Goal: Task Accomplishment & Management: Manage account settings

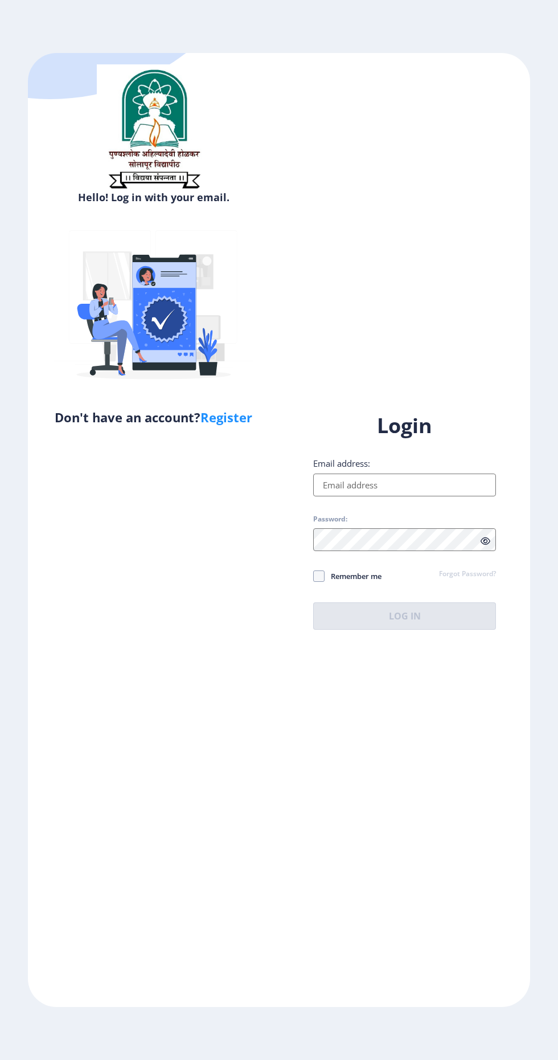
click at [408, 496] on input "Email address:" at bounding box center [404, 485] width 183 height 23
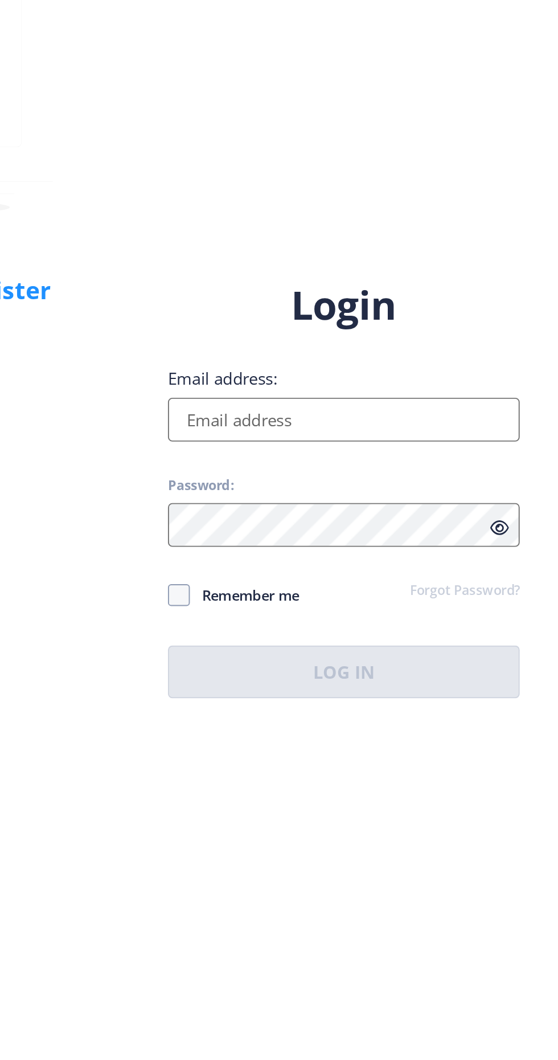
type input "[EMAIL_ADDRESS][DOMAIN_NAME]"
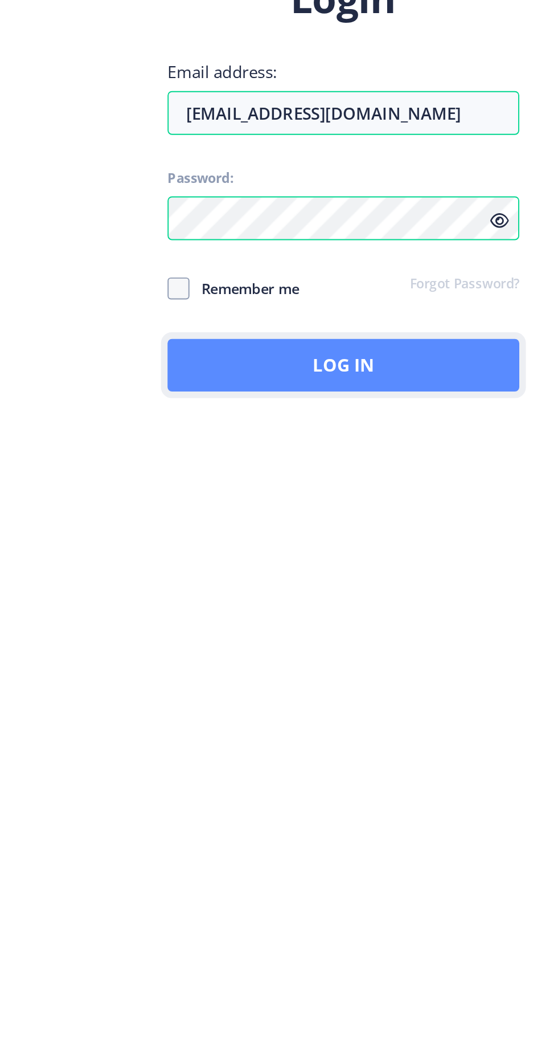
click at [441, 630] on button "Log In" at bounding box center [404, 615] width 183 height 27
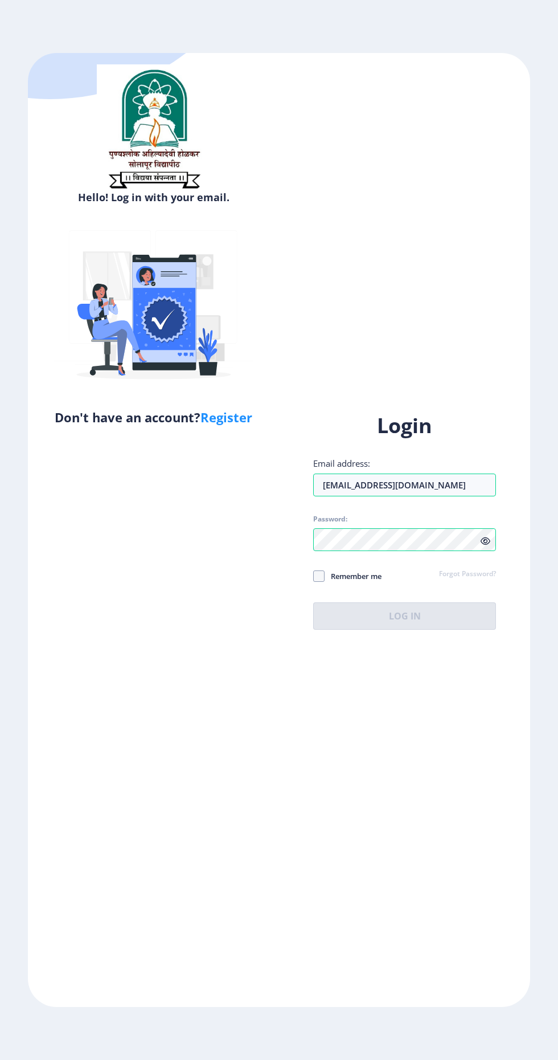
scroll to position [21, 0]
click at [402, 584] on div "Remember me Forgot Password?" at bounding box center [404, 576] width 183 height 15
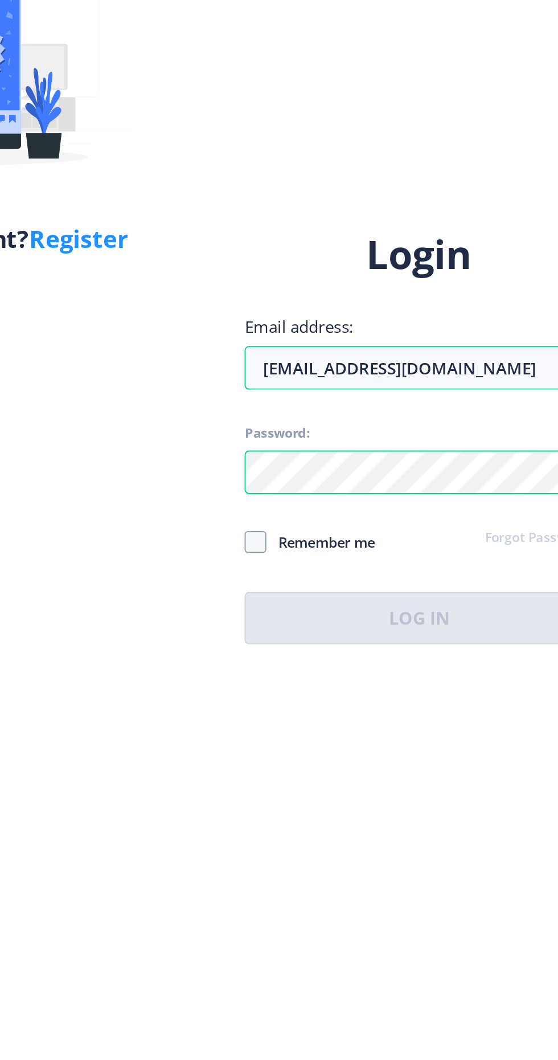
scroll to position [21, 0]
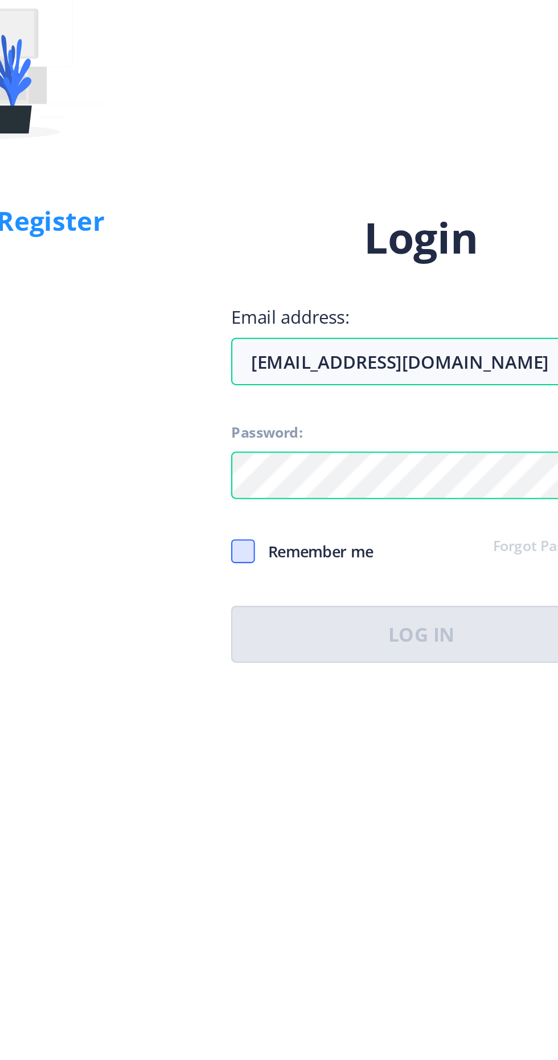
click at [320, 582] on span at bounding box center [318, 575] width 11 height 11
click at [314, 576] on input "Remember me" at bounding box center [313, 576] width 1 height 1
checkbox input "true"
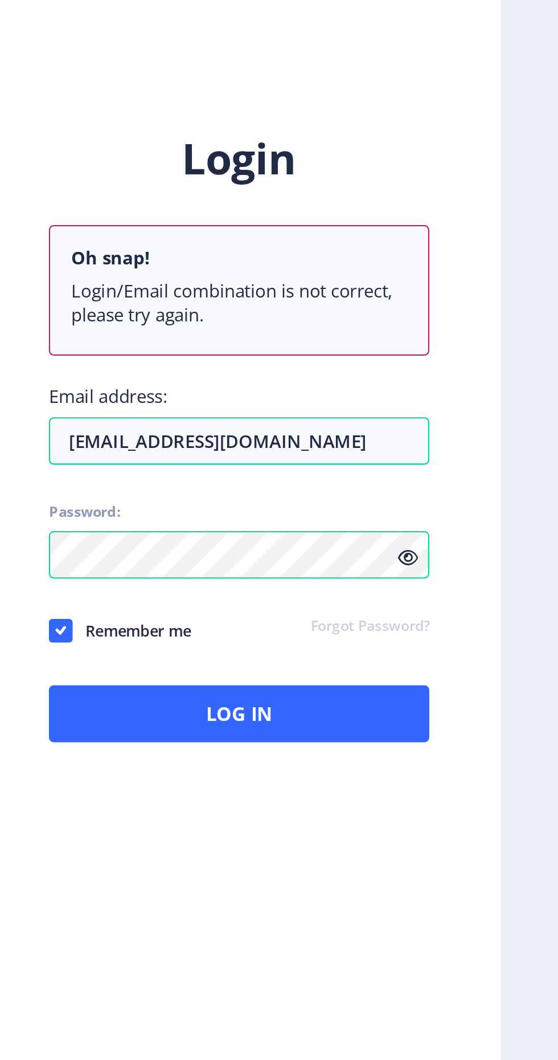
click at [488, 584] on icon at bounding box center [486, 579] width 10 height 9
click at [329, 535] on input "[EMAIL_ADDRESS][DOMAIN_NAME]" at bounding box center [404, 523] width 183 height 23
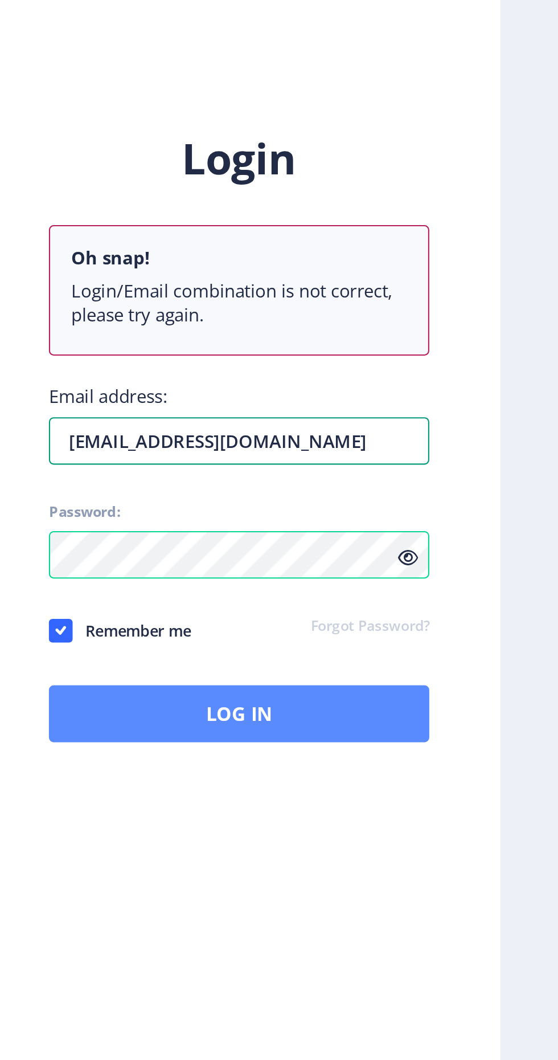
type input "[EMAIL_ADDRESS][DOMAIN_NAME]"
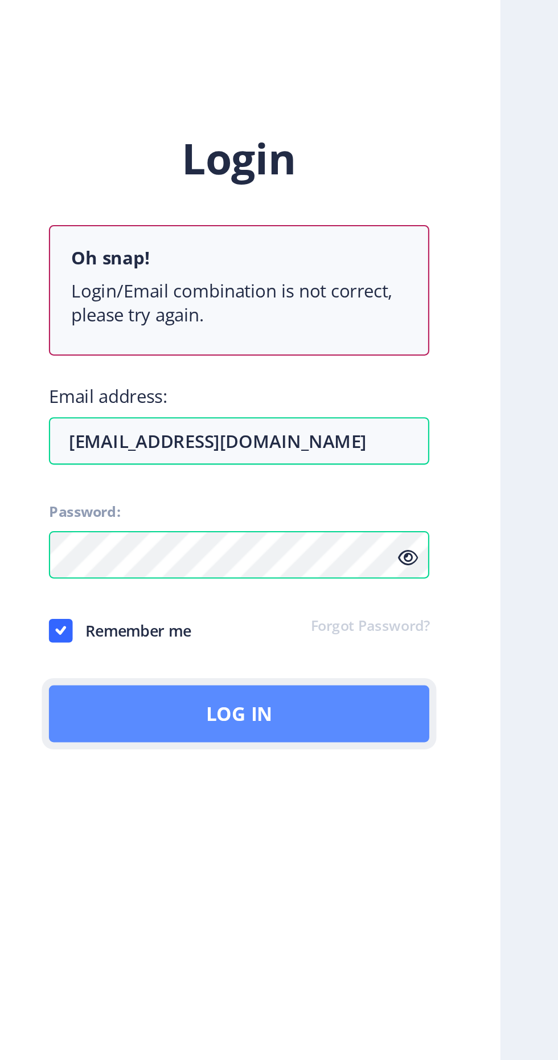
click at [458, 667] on button "Log In" at bounding box center [404, 654] width 183 height 27
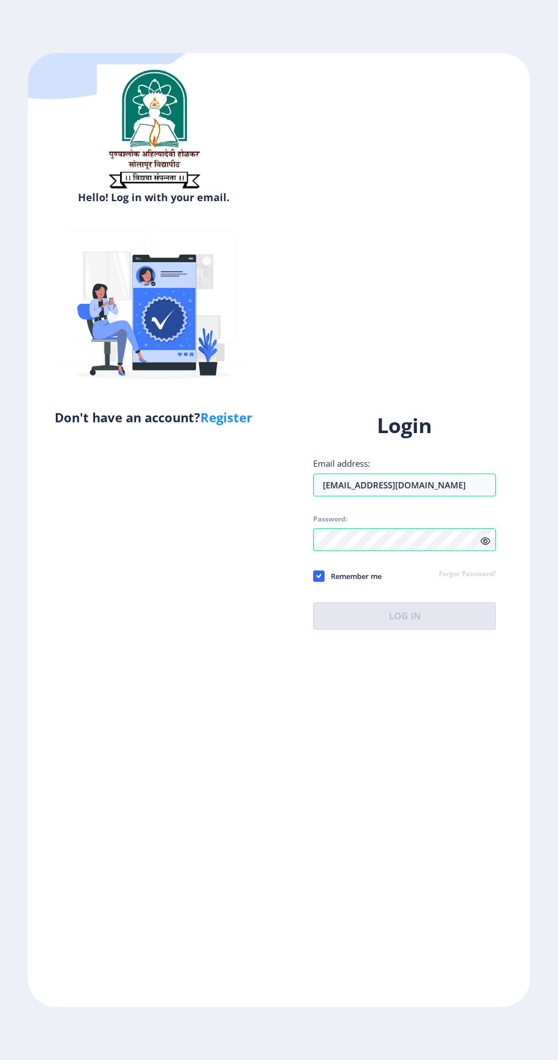
scroll to position [60, 0]
click at [443, 496] on input "Email address:" at bounding box center [404, 485] width 183 height 23
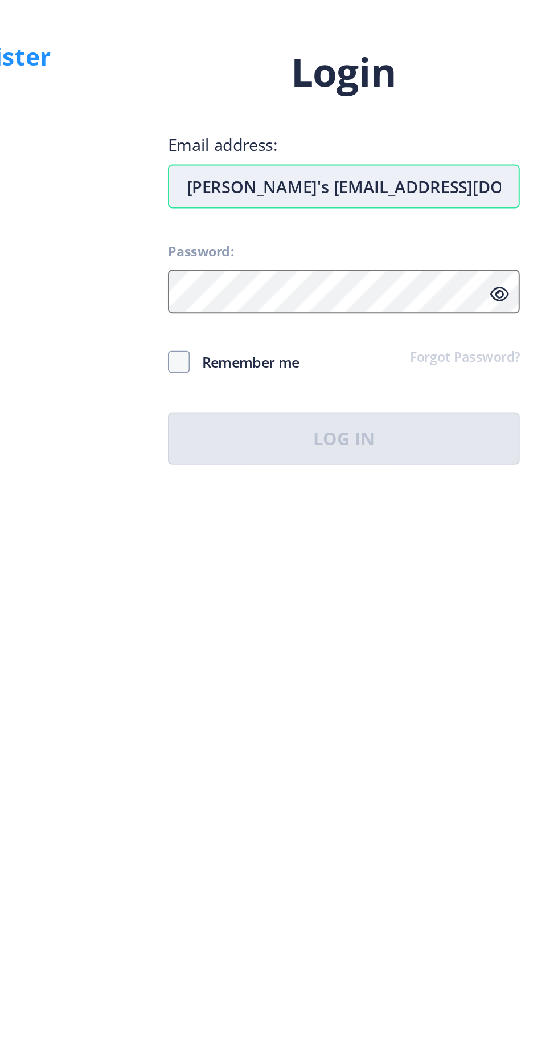
click at [332, 496] on input "Priyanka's waghmare75@gmail.com" at bounding box center [404, 485] width 183 height 23
click at [372, 496] on input "Priyanka's waghmare75@gmail.com" at bounding box center [404, 485] width 183 height 23
click at [367, 496] on input "Priyanka's waghmare75@gmail.com" at bounding box center [404, 485] width 183 height 23
type input "[EMAIL_ADDRESS][DOMAIN_NAME]"
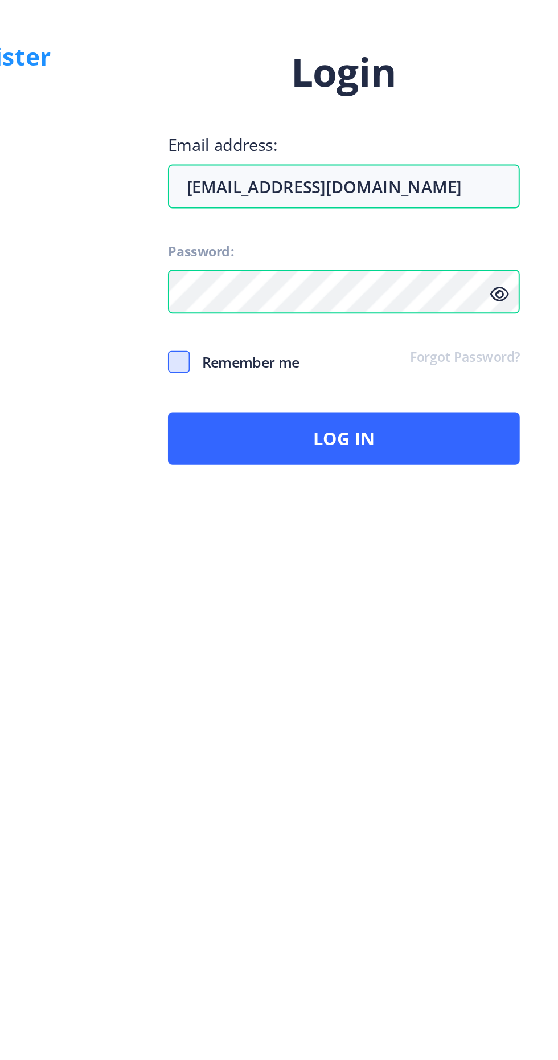
click at [320, 582] on span at bounding box center [318, 575] width 11 height 11
click at [314, 576] on input "Remember me" at bounding box center [313, 576] width 1 height 1
checkbox input "true"
click at [482, 545] on icon at bounding box center [486, 541] width 10 height 9
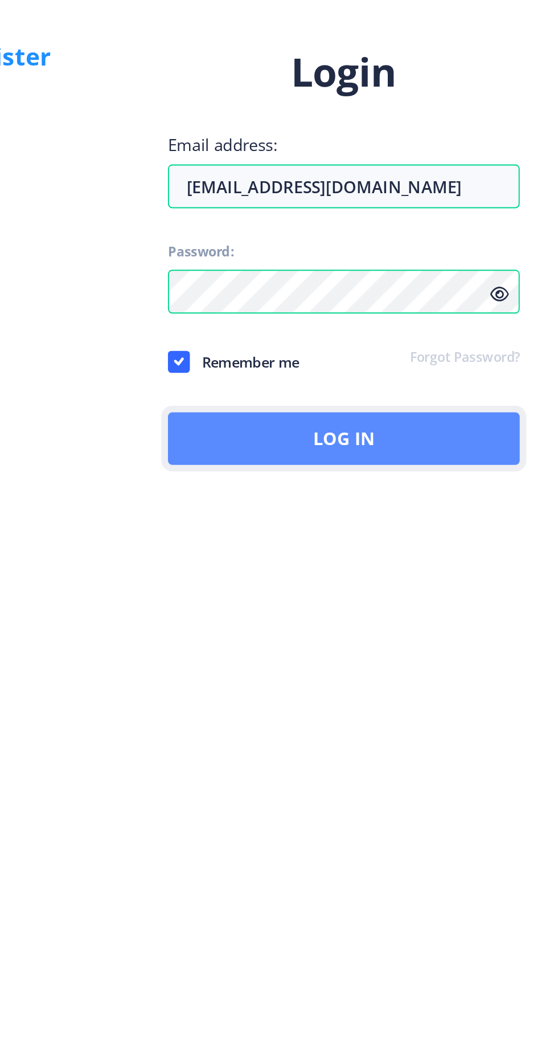
click at [403, 630] on button "Log In" at bounding box center [404, 615] width 183 height 27
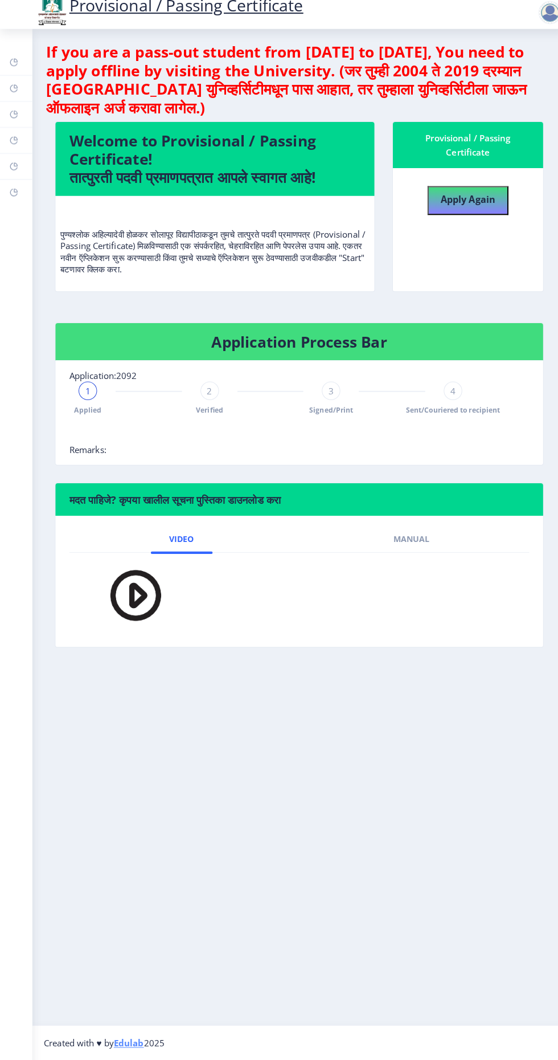
scroll to position [2, 0]
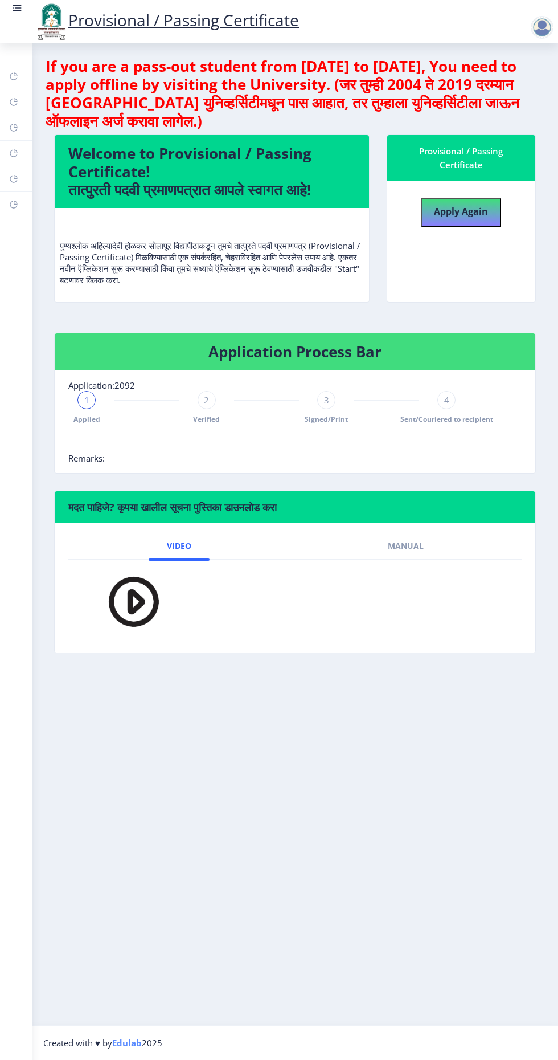
click at [17, 11] on rect at bounding box center [17, 10] width 9 height 1
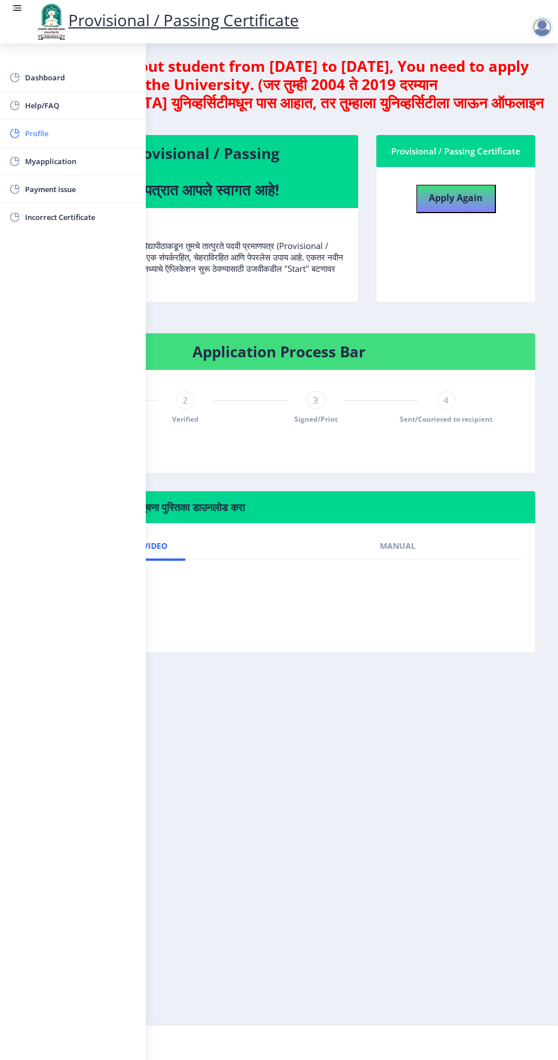
click at [55, 133] on span "Profile" at bounding box center [81, 134] width 112 height 14
select select
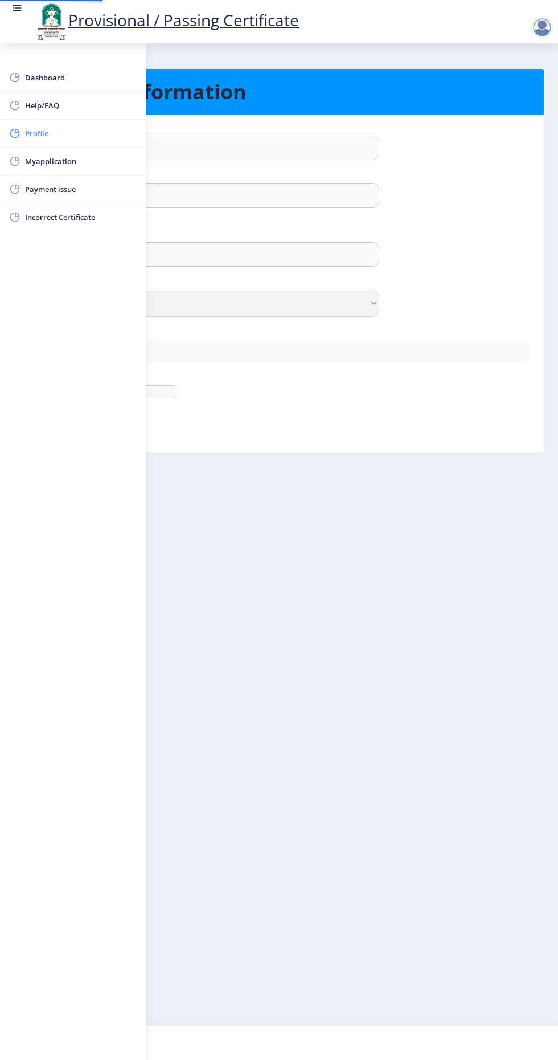
type input "Priyanka"
type input "Waghmare"
type input "Waghmare priyanka shivaji"
select select "Female"
type input "[EMAIL_ADDRESS][DOMAIN_NAME]"
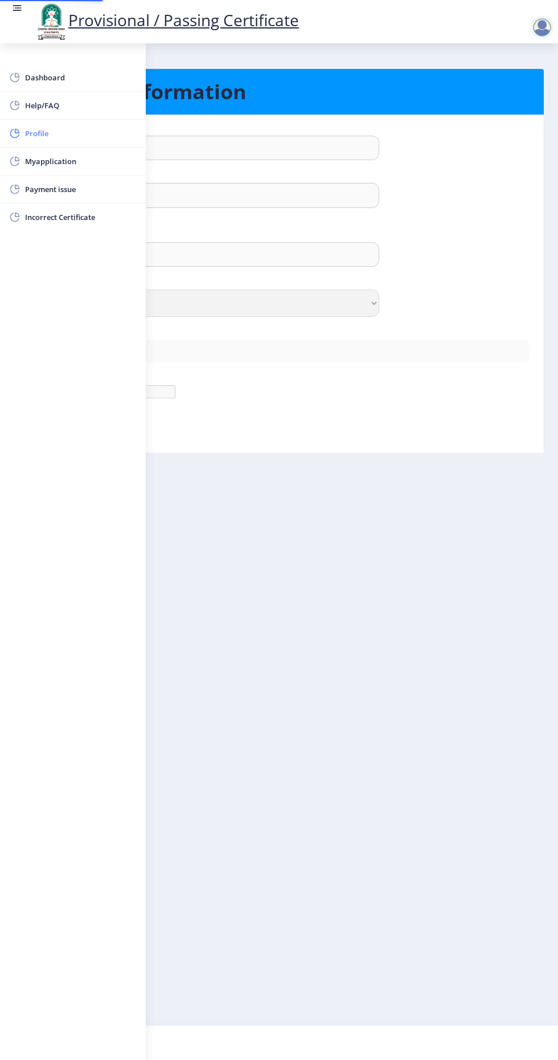
type input "7517549902"
click at [389, 479] on nb-layout-column "Personal Information First Name : Priyanka Last Name: Waghmare Full Name : (As …" at bounding box center [279, 534] width 558 height 982
click at [17, 9] on rect at bounding box center [18, 7] width 7 height 1
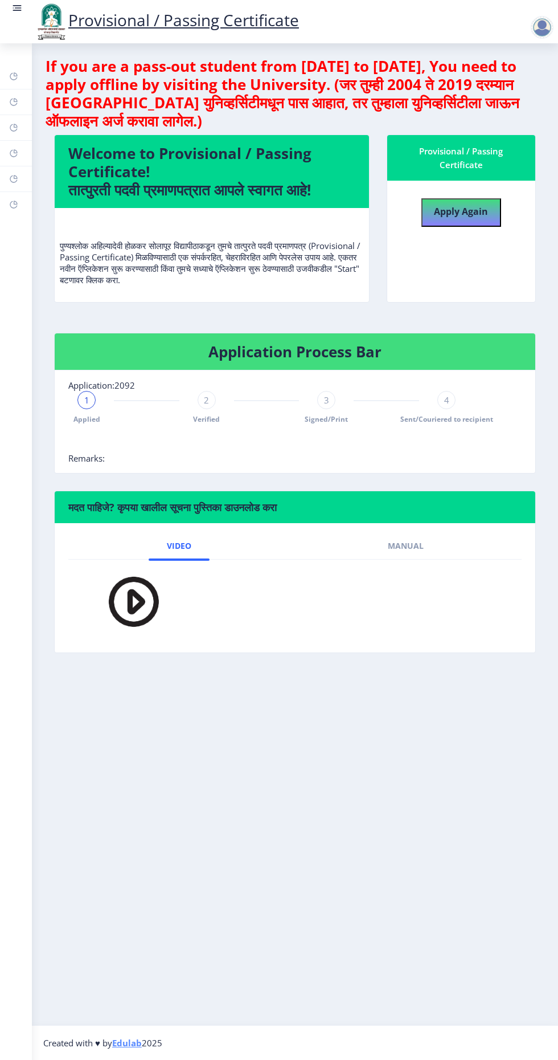
click at [39, 23] on img at bounding box center [51, 21] width 34 height 39
click at [39, 21] on img at bounding box center [51, 21] width 34 height 39
click at [530, 26] on nb-action at bounding box center [545, 28] width 50 height 14
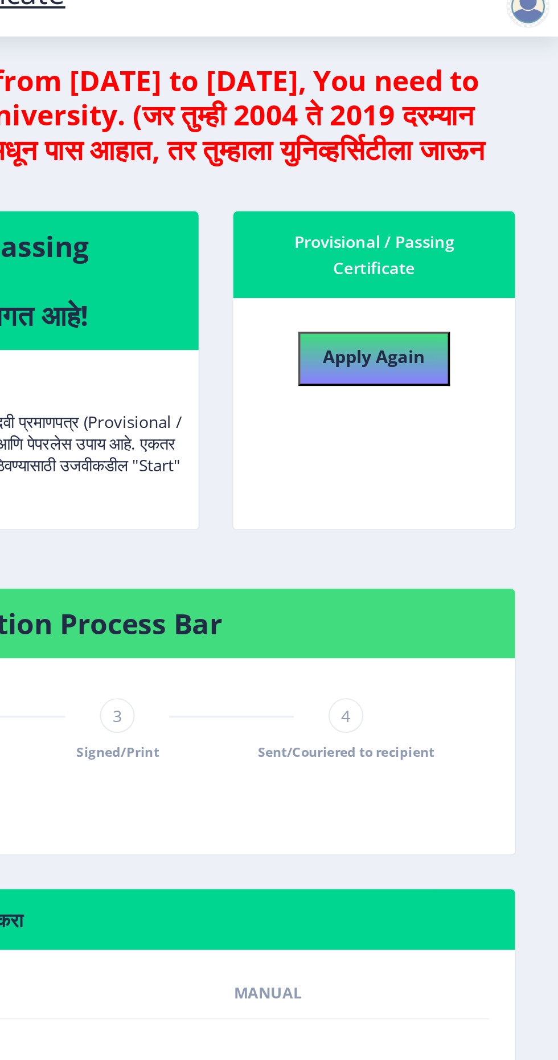
scroll to position [2, 0]
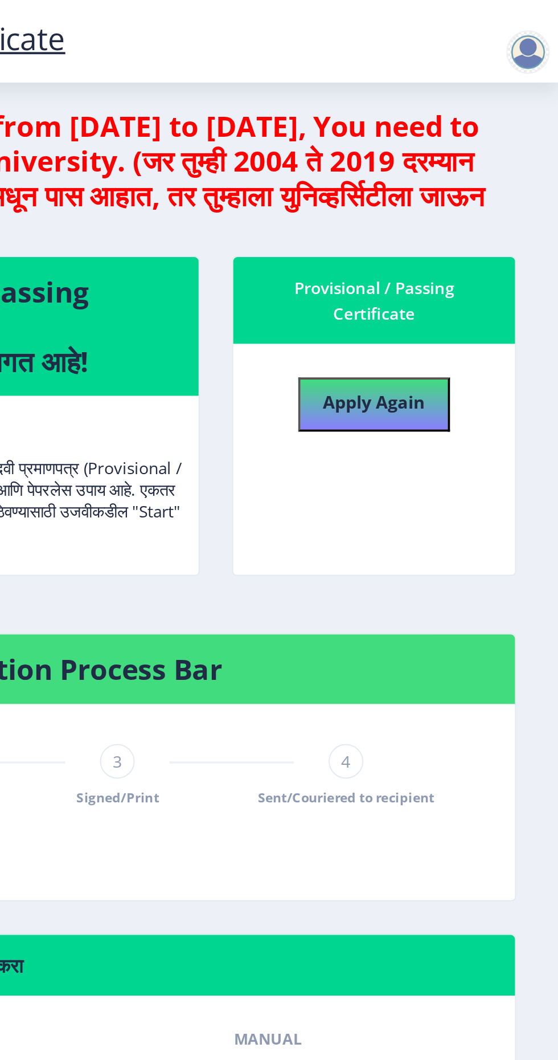
click at [540, 26] on div at bounding box center [542, 27] width 23 height 23
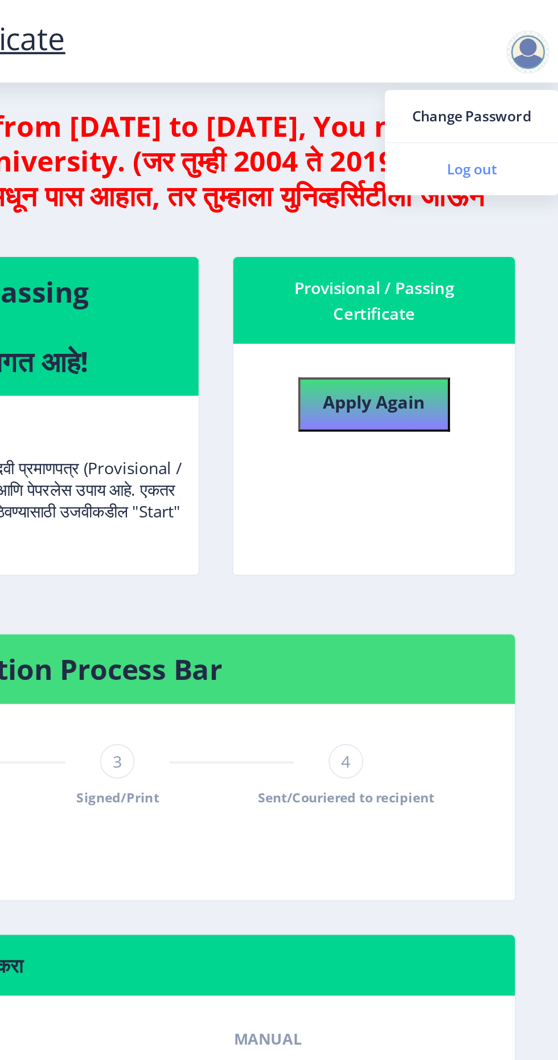
click at [532, 89] on span "Log out" at bounding box center [512, 89] width 73 height 14
